Goal: Transaction & Acquisition: Purchase product/service

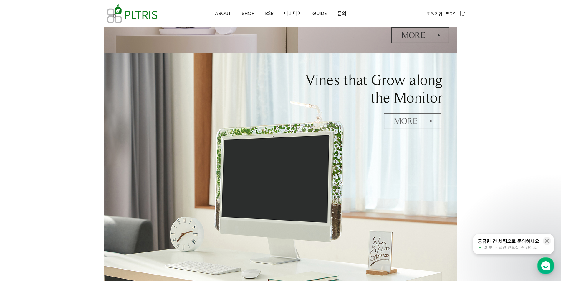
scroll to position [59, 0]
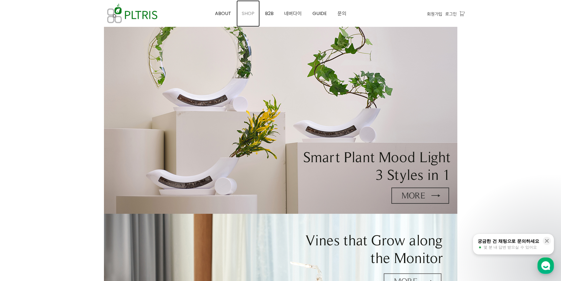
click at [249, 12] on span "SHOP" at bounding box center [248, 13] width 13 height 7
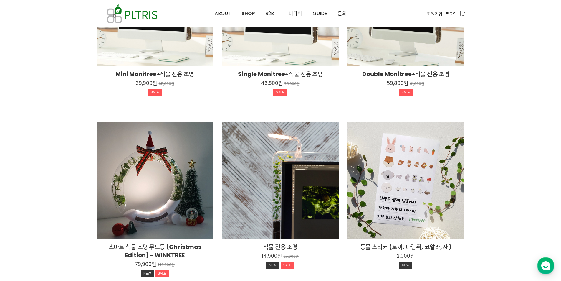
scroll to position [431, 0]
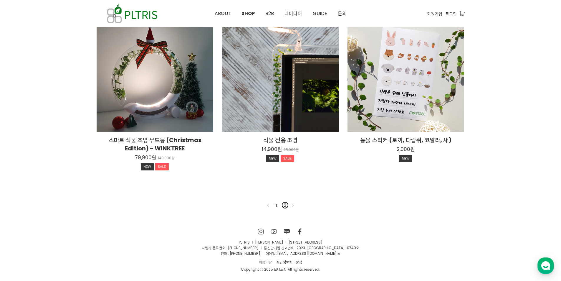
click at [284, 204] on link "2" at bounding box center [285, 205] width 7 height 7
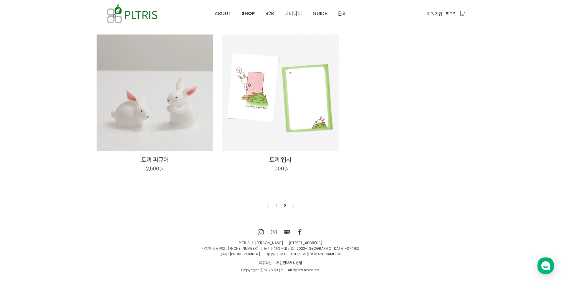
scroll to position [66, 0]
click at [279, 205] on link "1" at bounding box center [276, 205] width 7 height 7
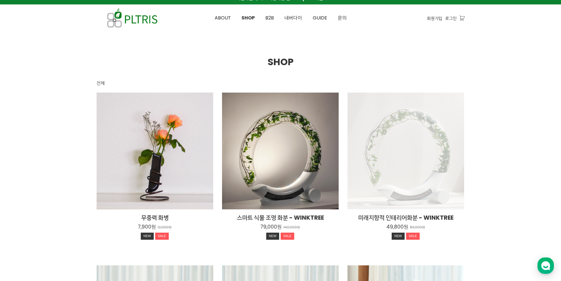
scroll to position [59, 0]
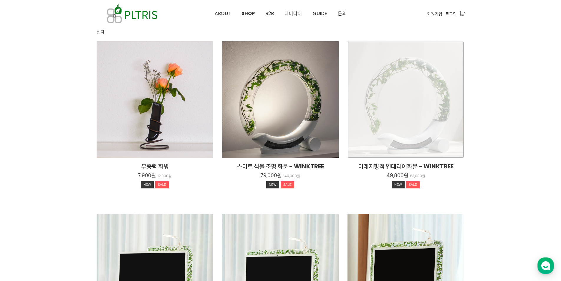
click at [396, 125] on div "미래지향적 인테리어화분 - WINKTREE 49,800원 83,000원 NEW SALE" at bounding box center [406, 99] width 117 height 117
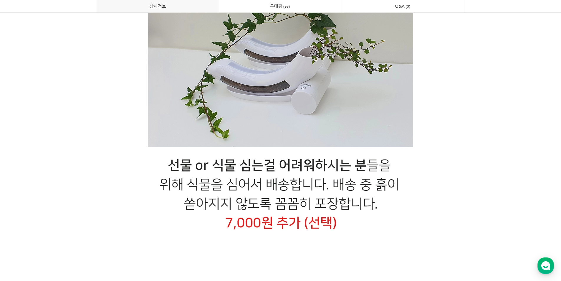
scroll to position [10953, 0]
